Goal: Information Seeking & Learning: Learn about a topic

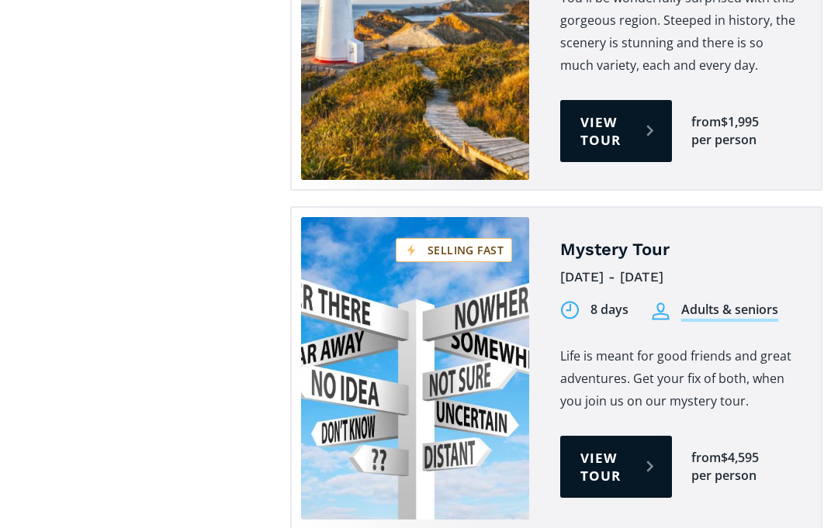
scroll to position [4340, 0]
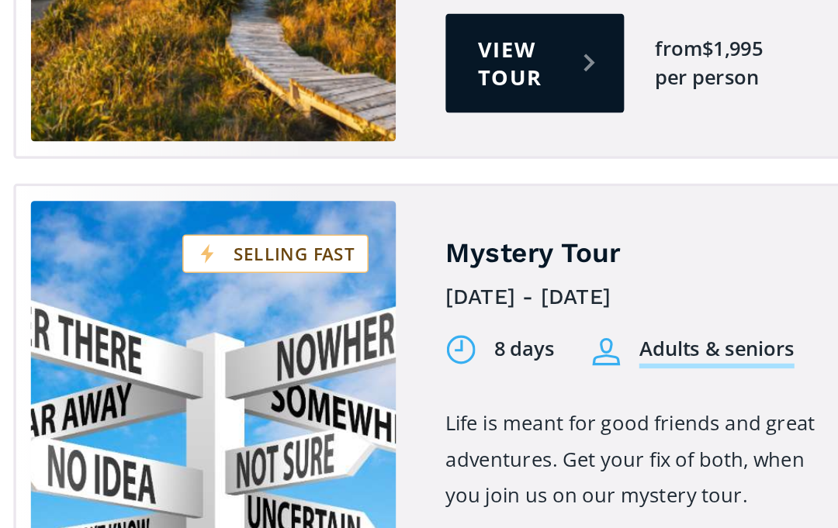
click at [560, 409] on link "View tour" at bounding box center [616, 440] width 112 height 62
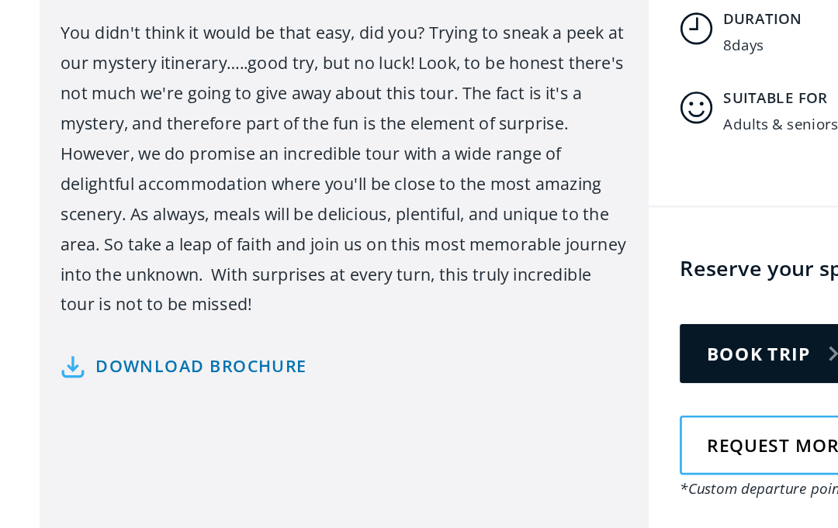
scroll to position [601, 0]
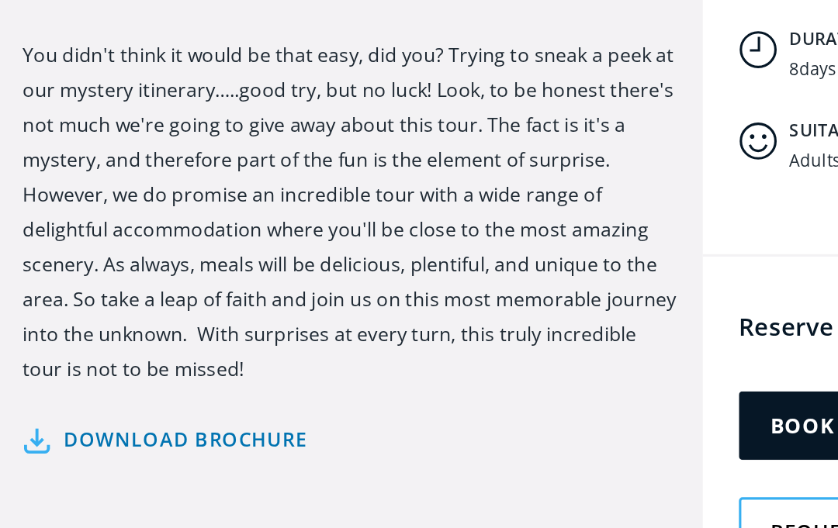
click at [81, 376] on link "Download brochure" at bounding box center [108, 387] width 184 height 23
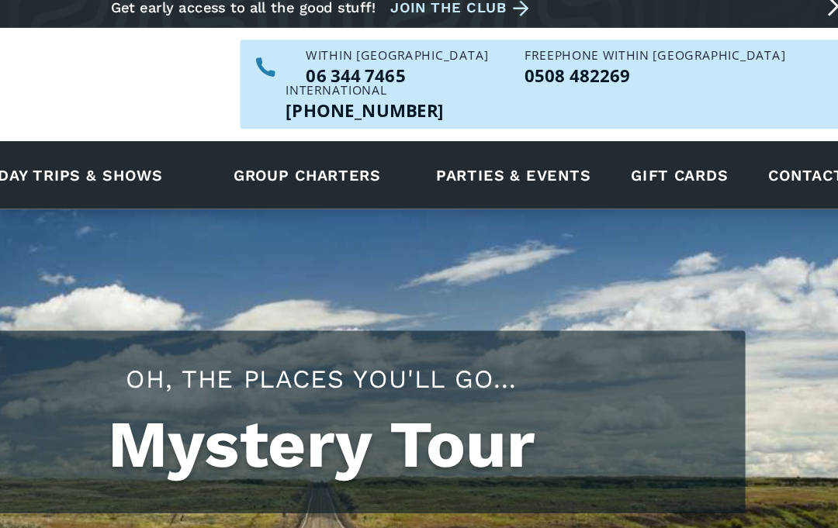
scroll to position [0, 0]
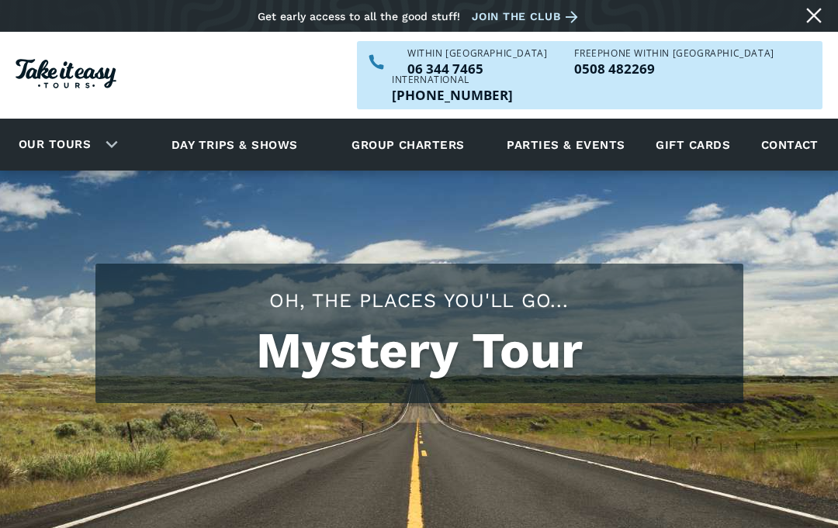
click at [224, 123] on link "Day trips & shows" at bounding box center [234, 144] width 165 height 43
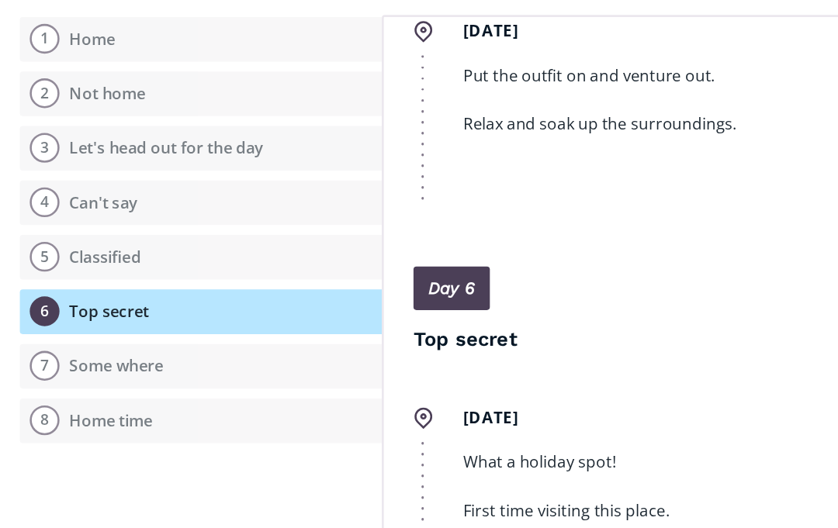
scroll to position [2897, 0]
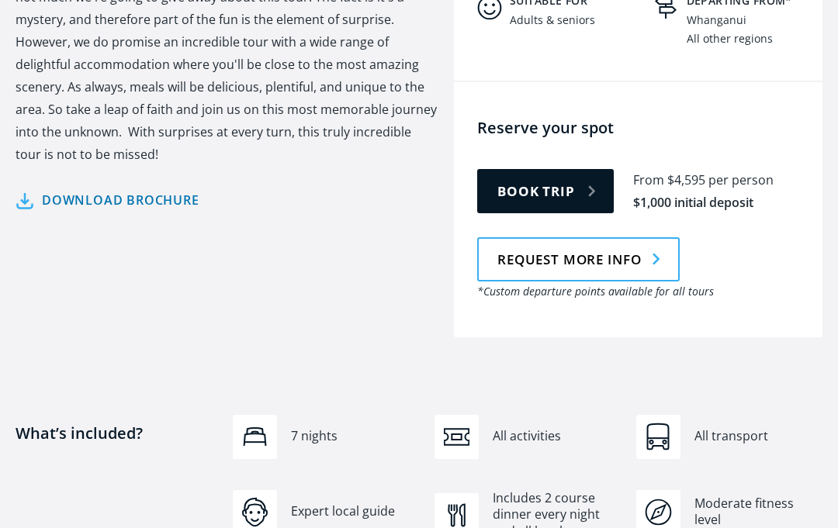
scroll to position [864, 0]
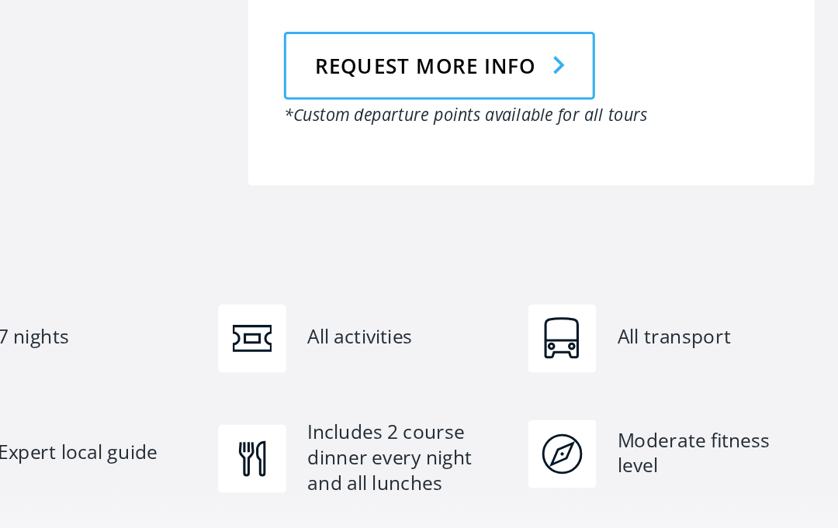
click at [695, 419] on div "Moderate fitness level" at bounding box center [759, 435] width 128 height 33
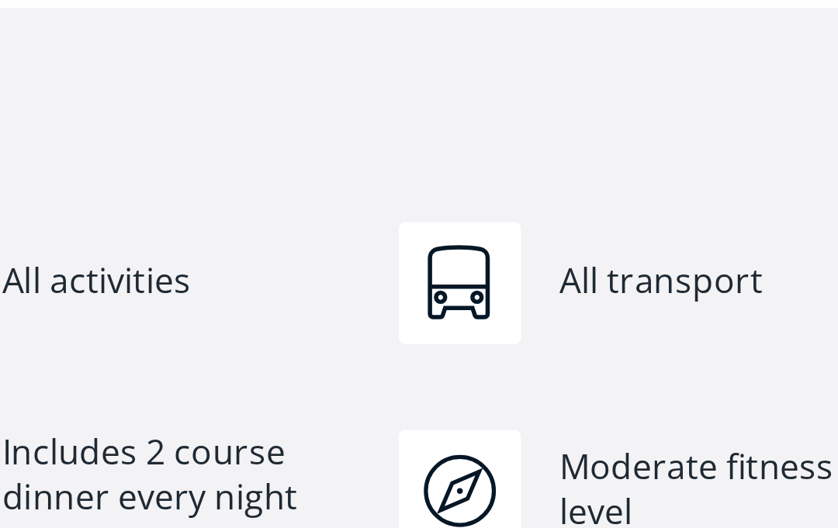
click at [695, 419] on div "Moderate fitness level" at bounding box center [759, 435] width 128 height 33
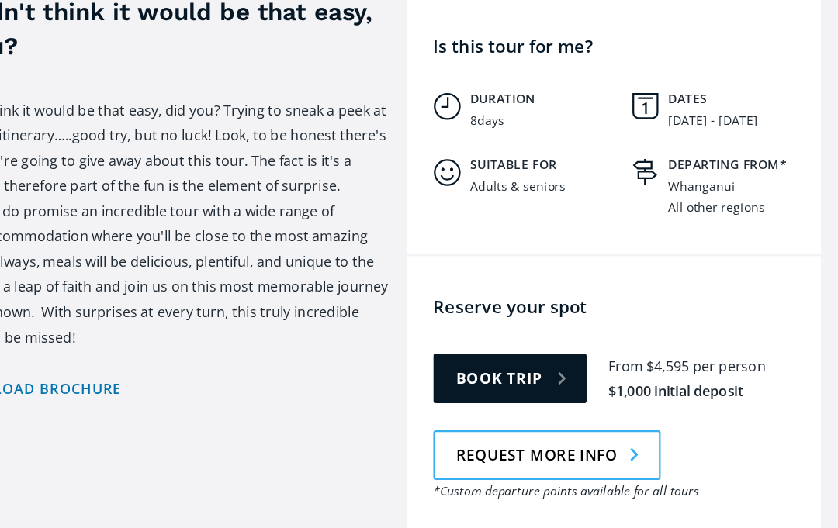
scroll to position [640, 0]
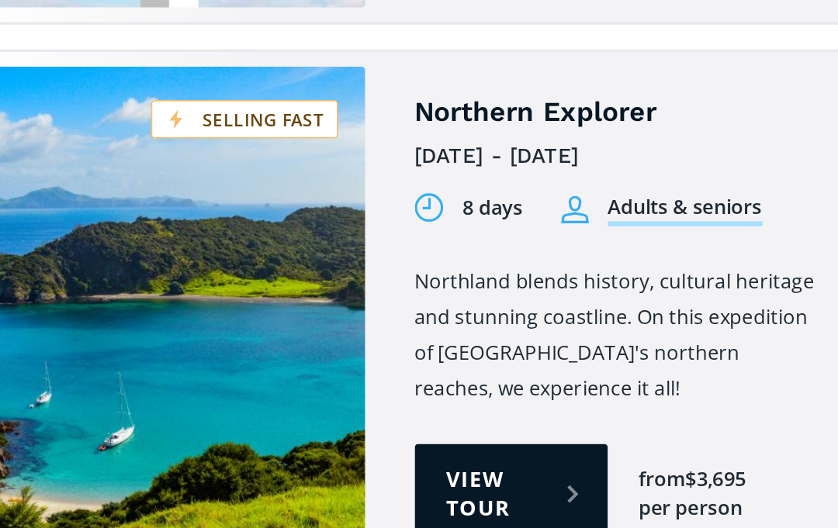
scroll to position [4784, 0]
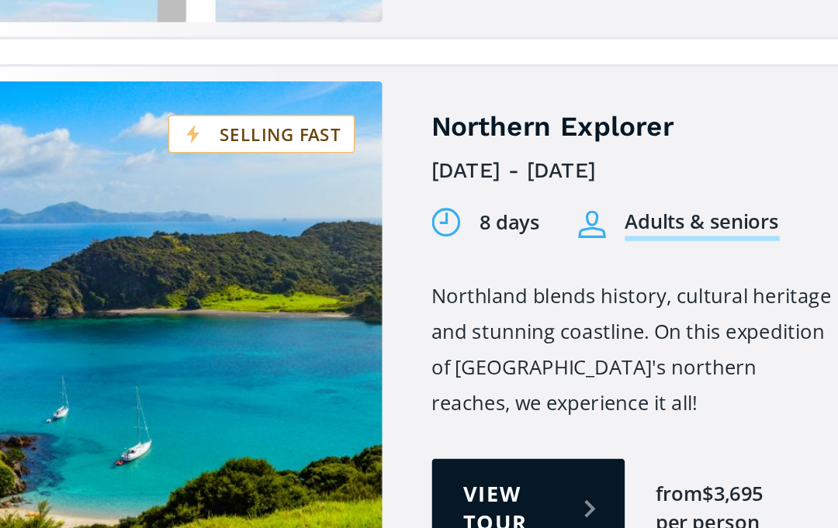
click at [542, 307] on link "View tour" at bounding box center [602, 338] width 121 height 62
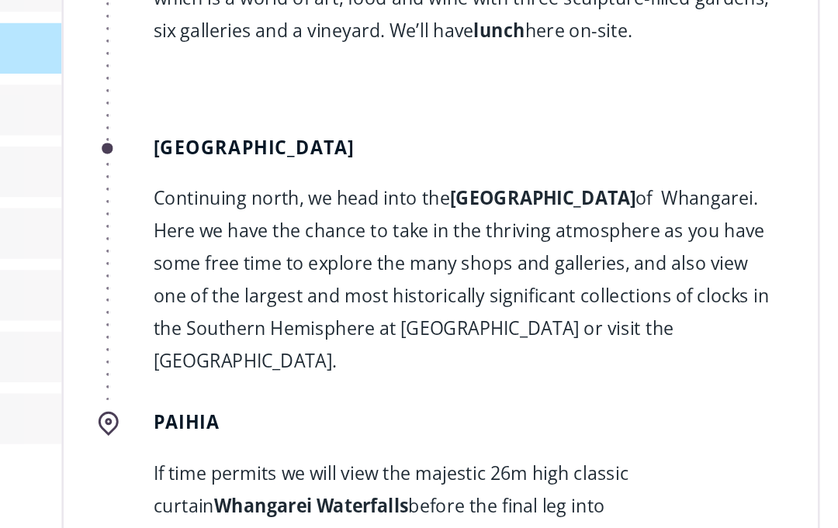
scroll to position [879, 0]
click at [556, 170] on div "Day 1 Home - [GEOGRAPHIC_DATA] Home ([DATE]) Depart [GEOGRAPHIC_DATA] at 8am an…" at bounding box center [561, 310] width 524 height 466
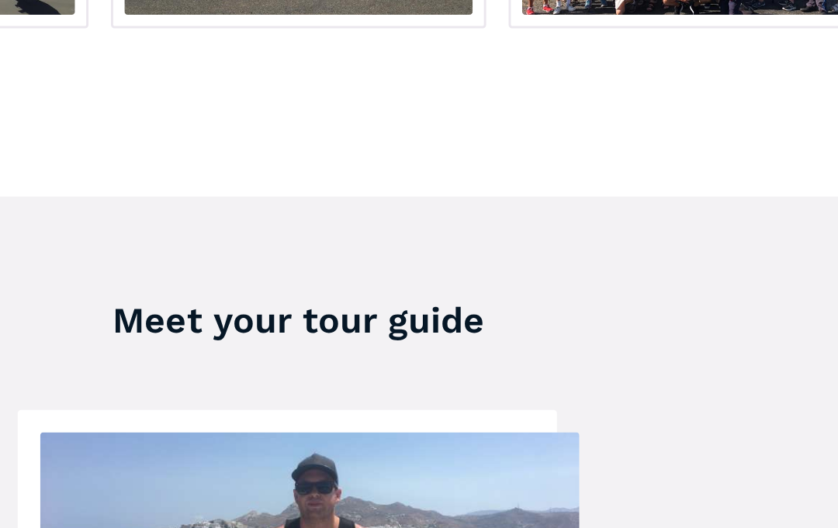
scroll to position [2671, 0]
